Goal: Information Seeking & Learning: Find contact information

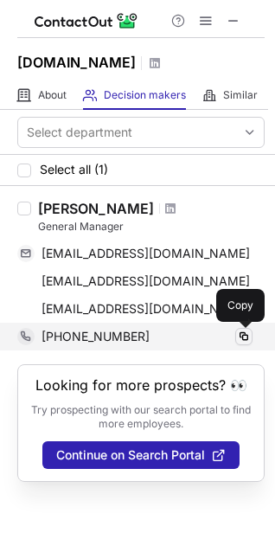
click at [244, 337] on span at bounding box center [244, 336] width 14 height 14
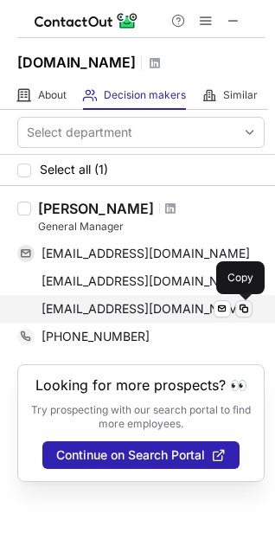
click at [242, 309] on span at bounding box center [244, 309] width 14 height 14
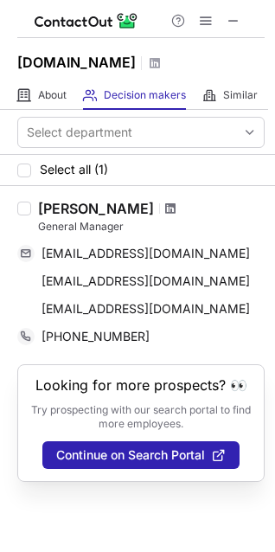
click at [176, 207] on span at bounding box center [170, 208] width 10 height 14
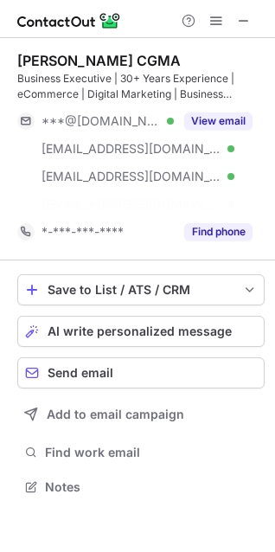
scroll to position [447, 275]
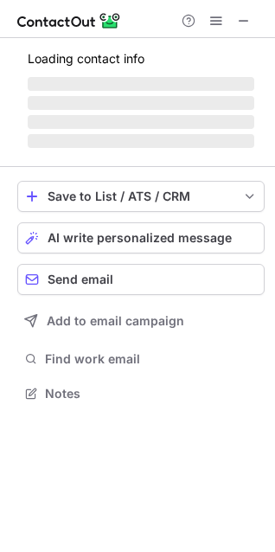
scroll to position [392, 275]
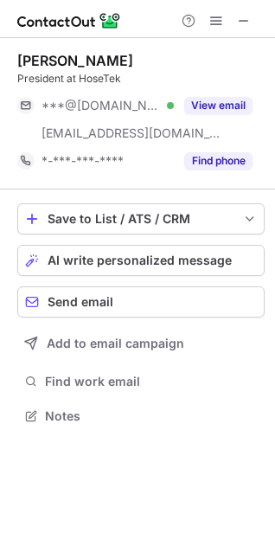
scroll to position [404, 275]
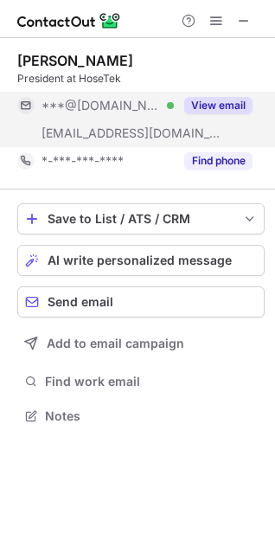
click at [215, 106] on button "View email" at bounding box center [218, 105] width 68 height 17
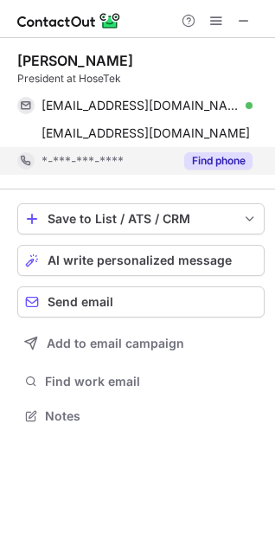
click at [221, 155] on button "Find phone" at bounding box center [218, 160] width 68 height 17
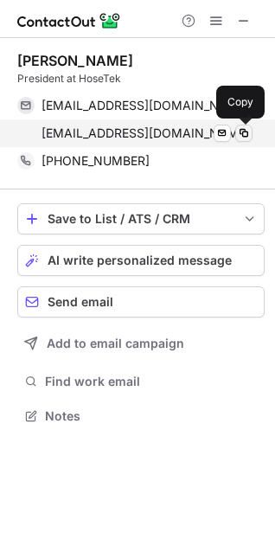
click at [241, 134] on span at bounding box center [244, 133] width 14 height 14
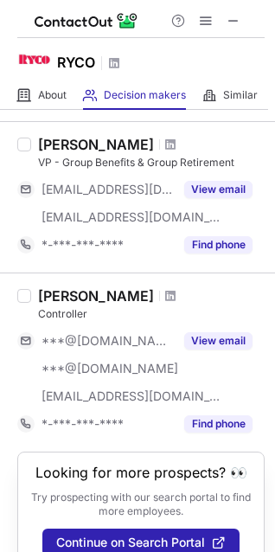
scroll to position [1470, 0]
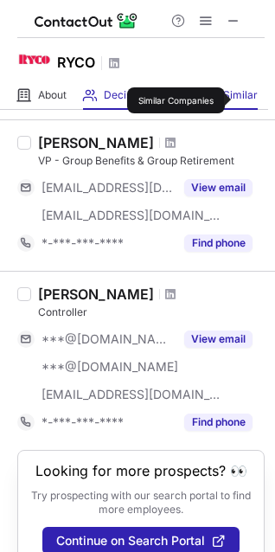
click at [240, 99] on span "Similar" at bounding box center [240, 95] width 35 height 14
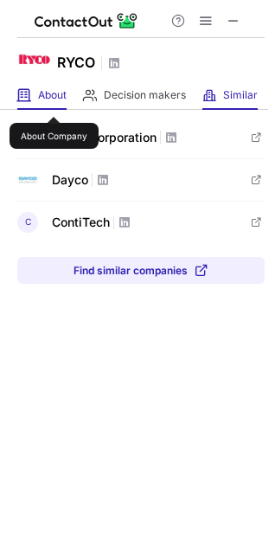
click at [54, 101] on span "About" at bounding box center [52, 95] width 29 height 14
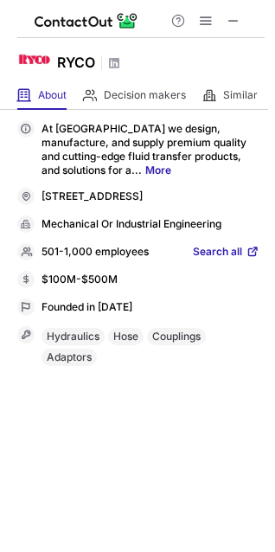
click at [145, 171] on link "More" at bounding box center [158, 169] width 26 height 13
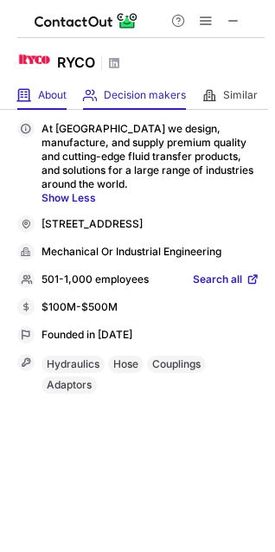
click at [141, 99] on span "Decision makers" at bounding box center [145, 95] width 82 height 14
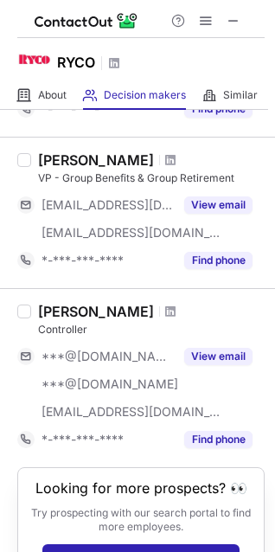
scroll to position [1516, 0]
